Goal: Transaction & Acquisition: Download file/media

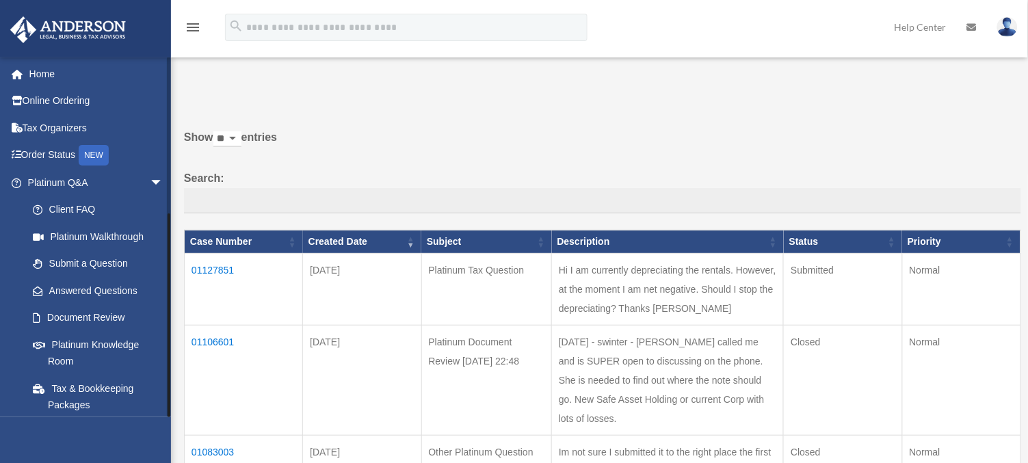
scroll to position [264, 0]
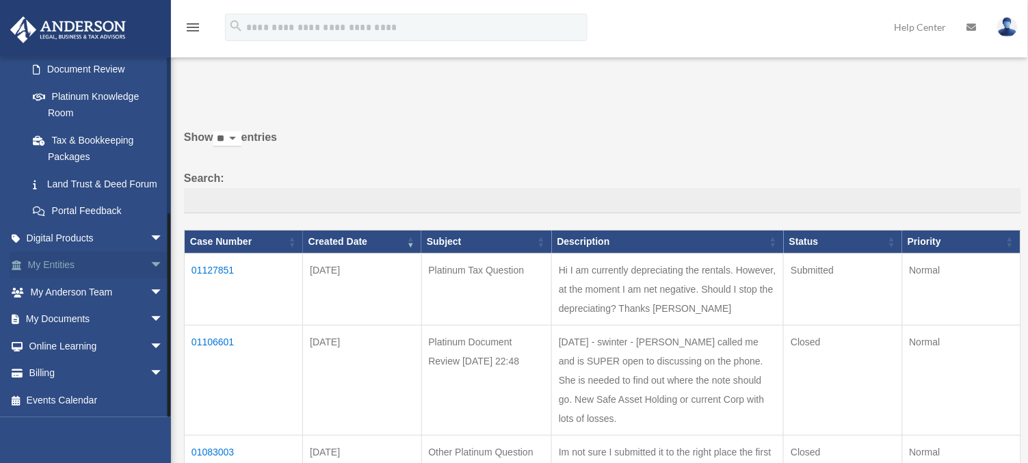
click at [129, 258] on link "My Entities arrow_drop_down" at bounding box center [97, 265] width 174 height 27
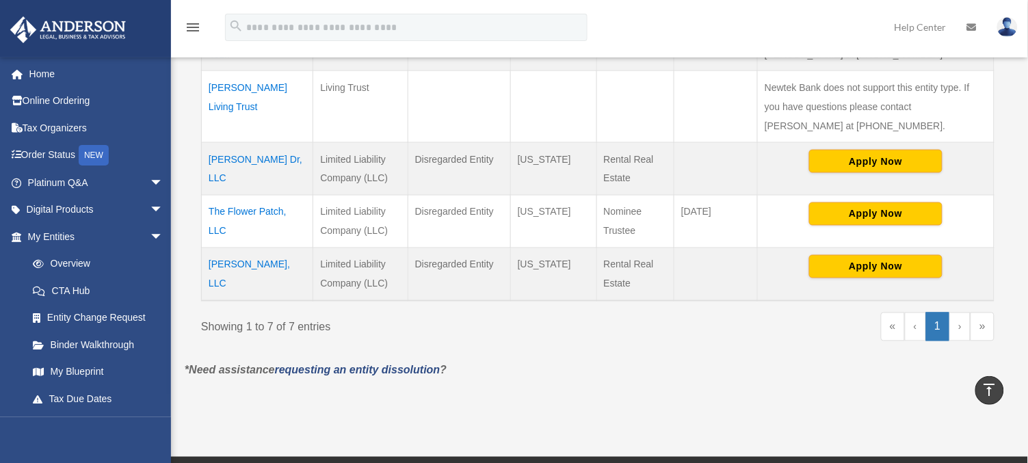
scroll to position [512, 0]
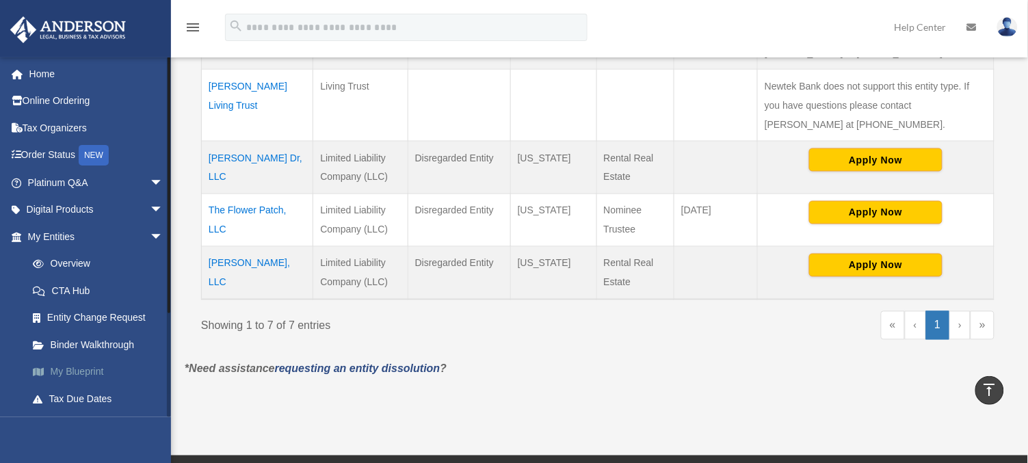
click at [81, 379] on link "My Blueprint" at bounding box center [101, 371] width 165 height 27
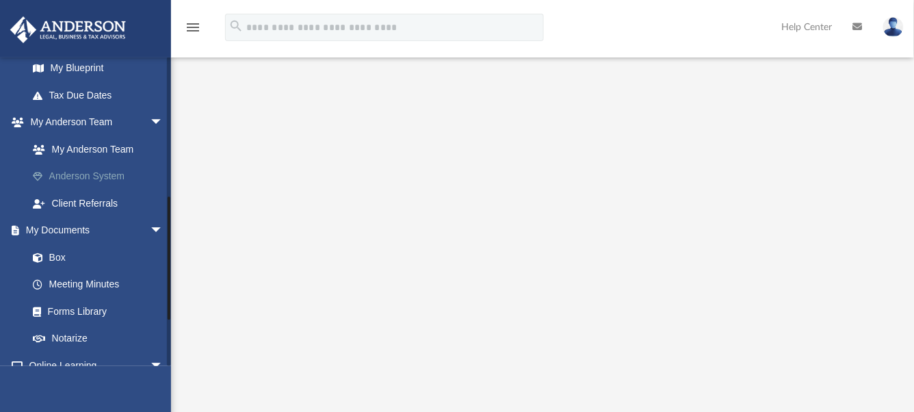
scroll to position [380, 0]
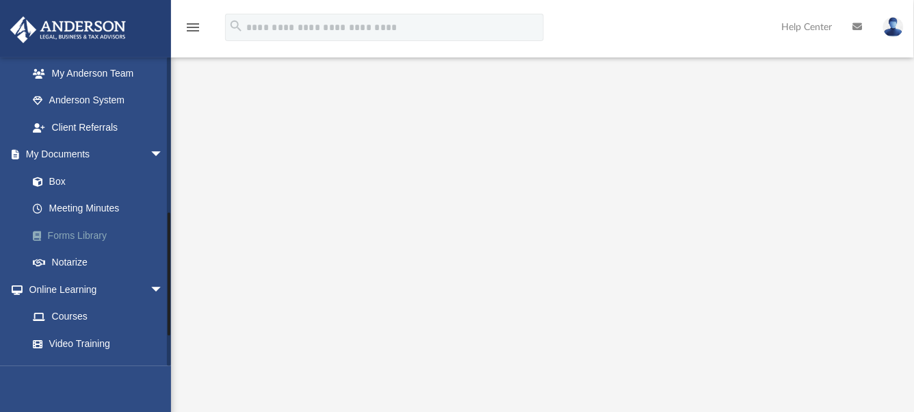
click at [85, 237] on link "Forms Library" at bounding box center [101, 235] width 165 height 27
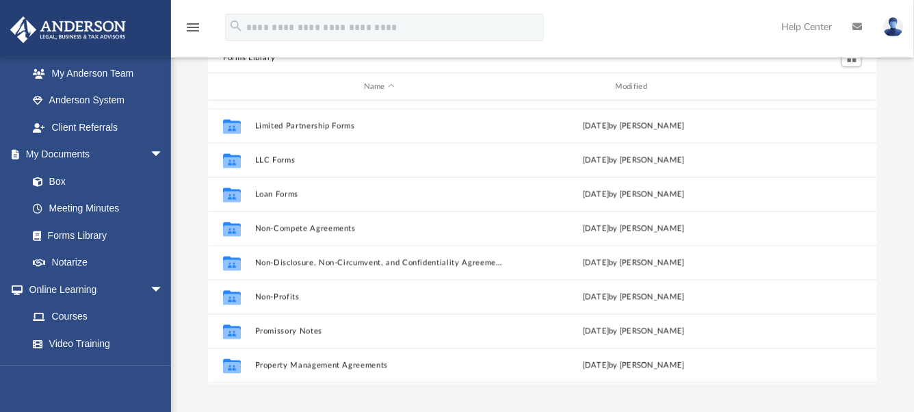
scroll to position [684, 0]
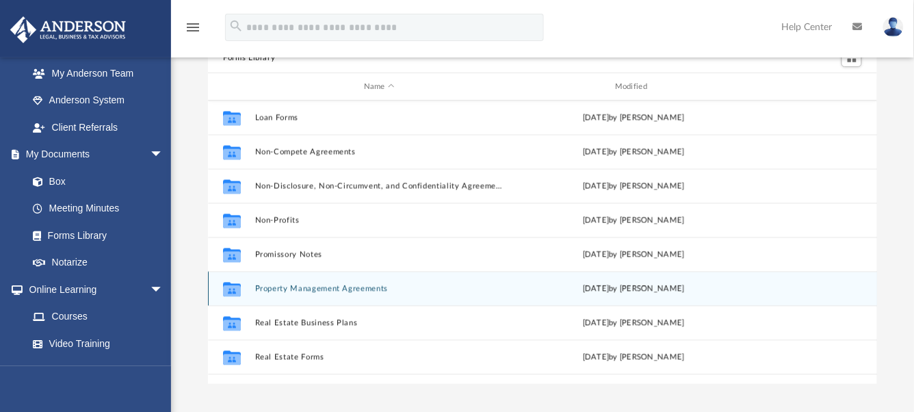
click at [324, 288] on button "Property Management Agreements" at bounding box center [379, 288] width 248 height 9
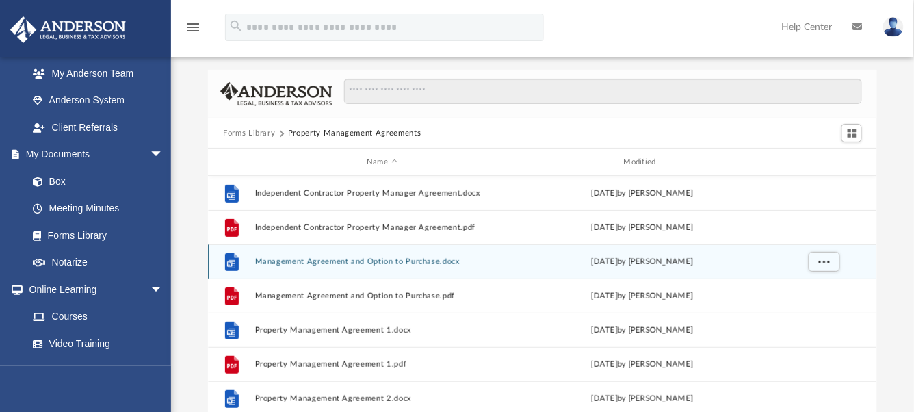
scroll to position [0, 0]
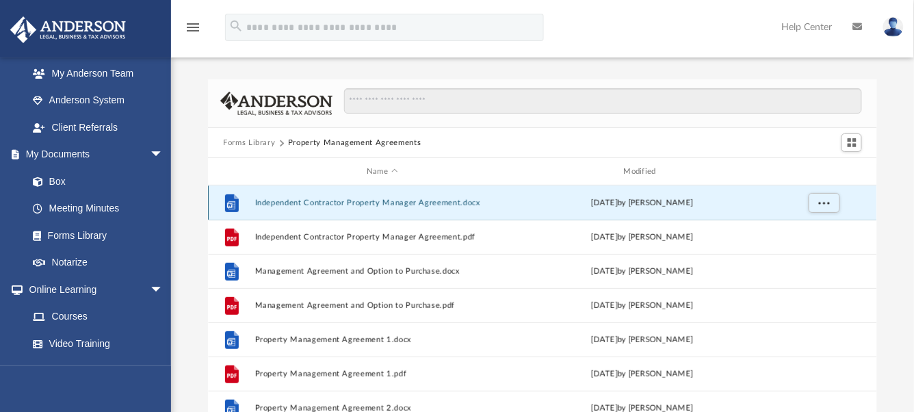
click at [318, 200] on button "Independent Contractor Property Manager Agreement.docx" at bounding box center [382, 202] width 254 height 9
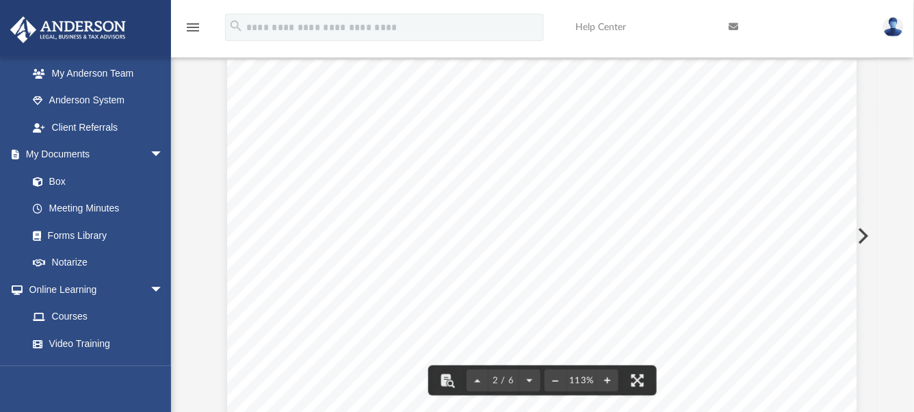
scroll to position [738, 0]
drag, startPoint x: 371, startPoint y: 176, endPoint x: 274, endPoint y: 3, distance: 197.8
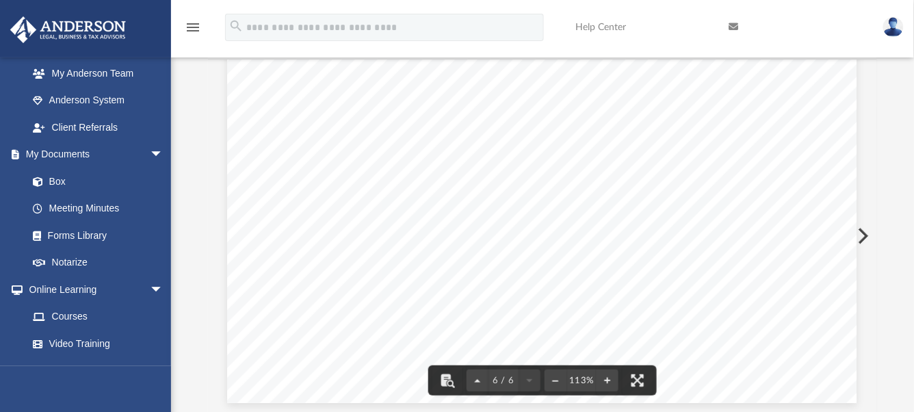
click at [867, 236] on button "Preview" at bounding box center [862, 236] width 30 height 38
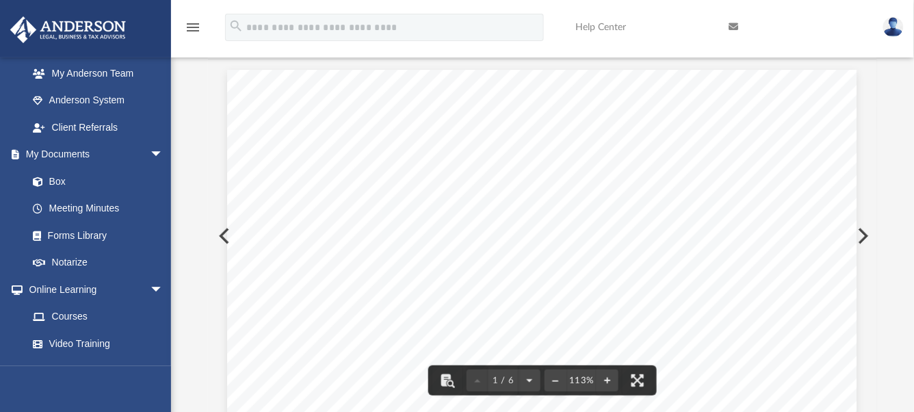
click at [866, 236] on button "Preview" at bounding box center [862, 236] width 30 height 38
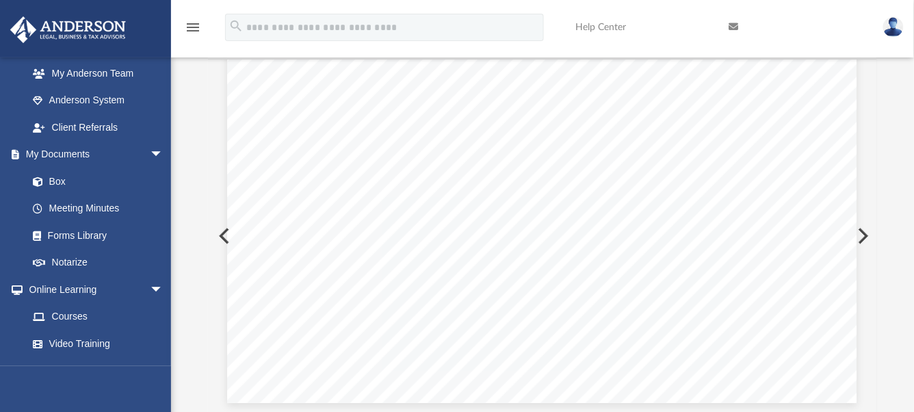
scroll to position [6027, 0]
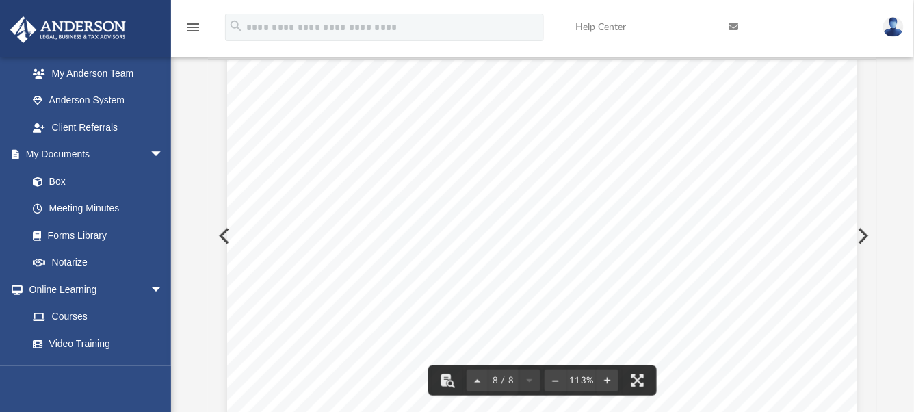
click at [864, 232] on button "Preview" at bounding box center [862, 236] width 30 height 38
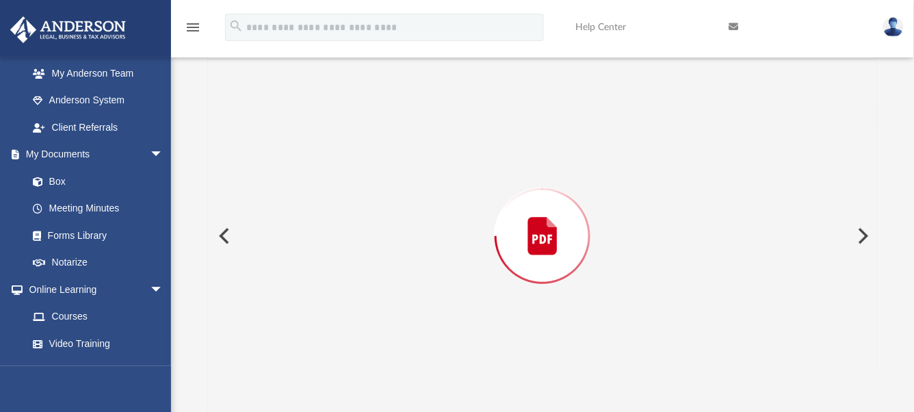
click at [860, 233] on button "Preview" at bounding box center [862, 236] width 30 height 38
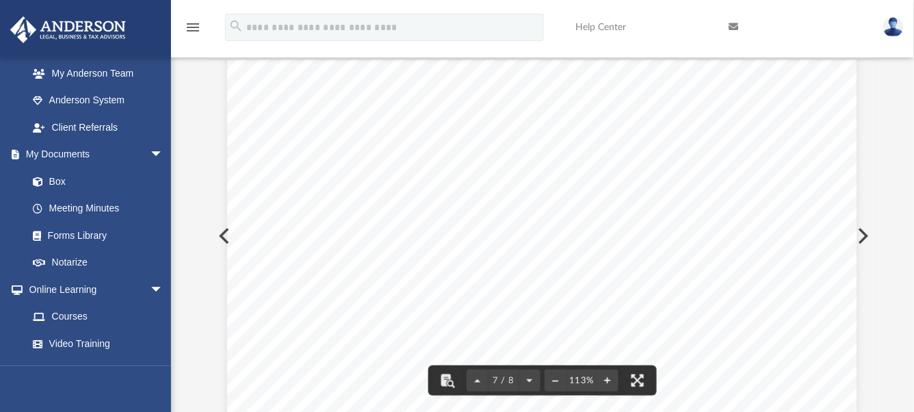
scroll to position [5544, 0]
